Goal: Navigation & Orientation: Find specific page/section

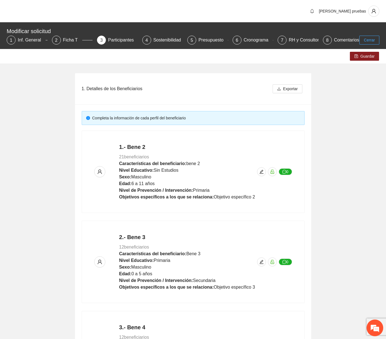
click at [366, 43] on span "Cerrar" at bounding box center [369, 40] width 11 height 6
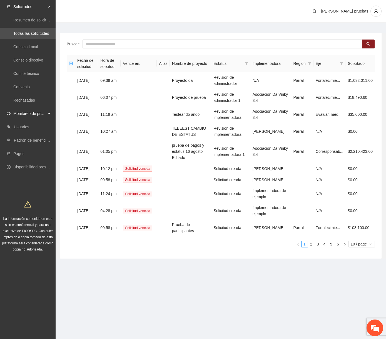
click at [40, 113] on span "Monitoreo de proyectos" at bounding box center [29, 113] width 33 height 11
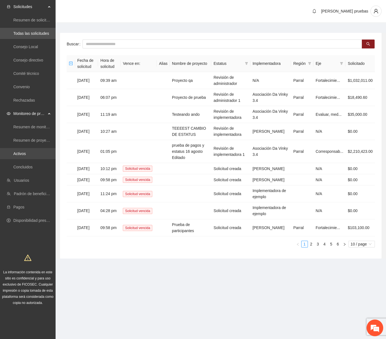
click at [26, 153] on link "Activos" at bounding box center [19, 153] width 13 height 4
